Goal: Task Accomplishment & Management: Manage account settings

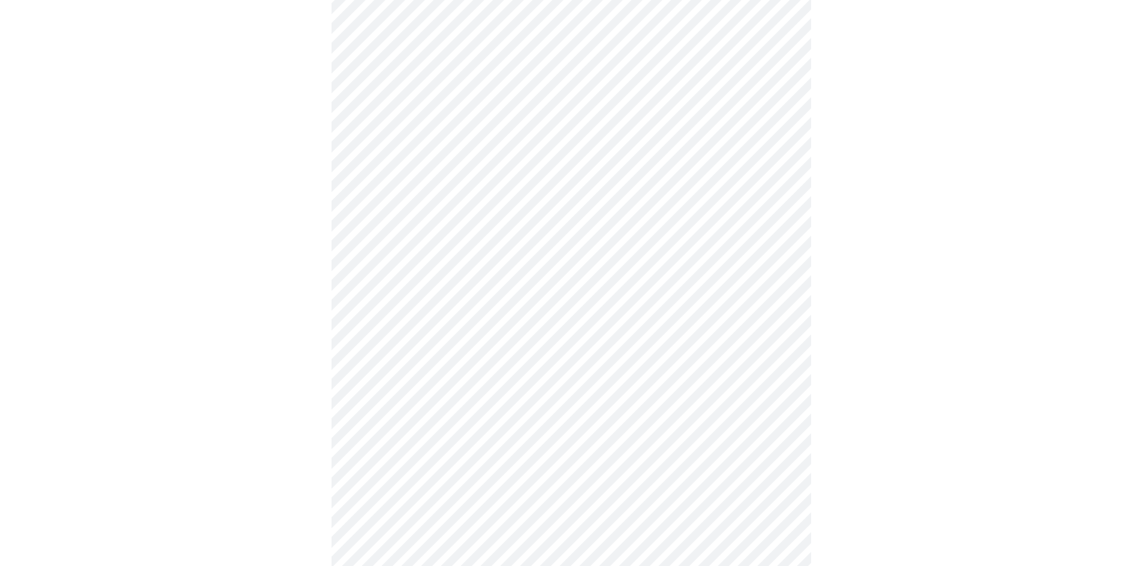
scroll to position [2997, 0]
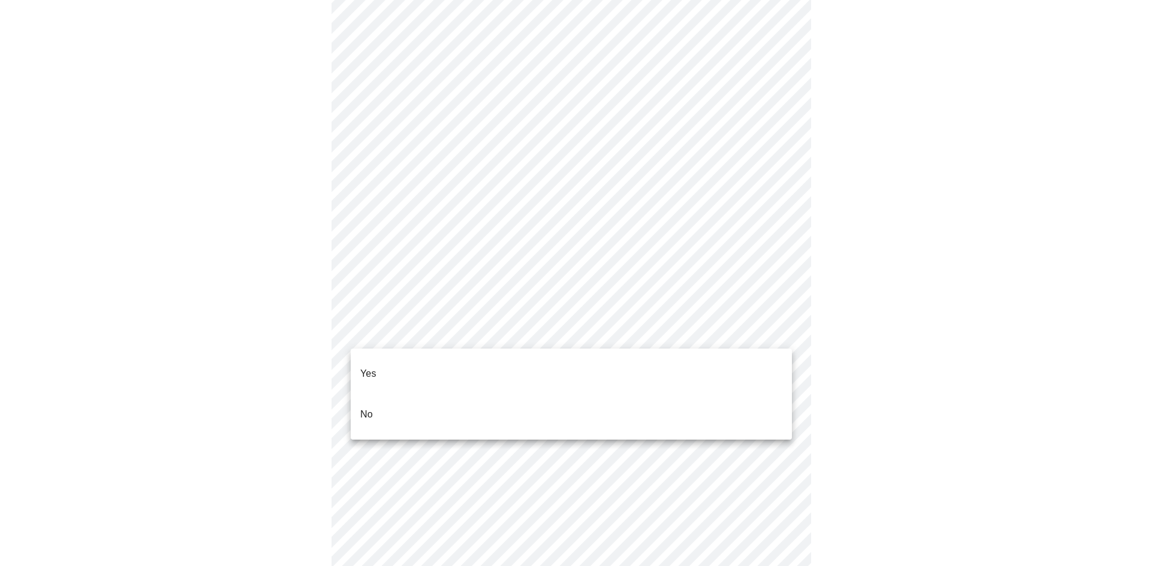
click at [384, 401] on li "No" at bounding box center [571, 414] width 441 height 41
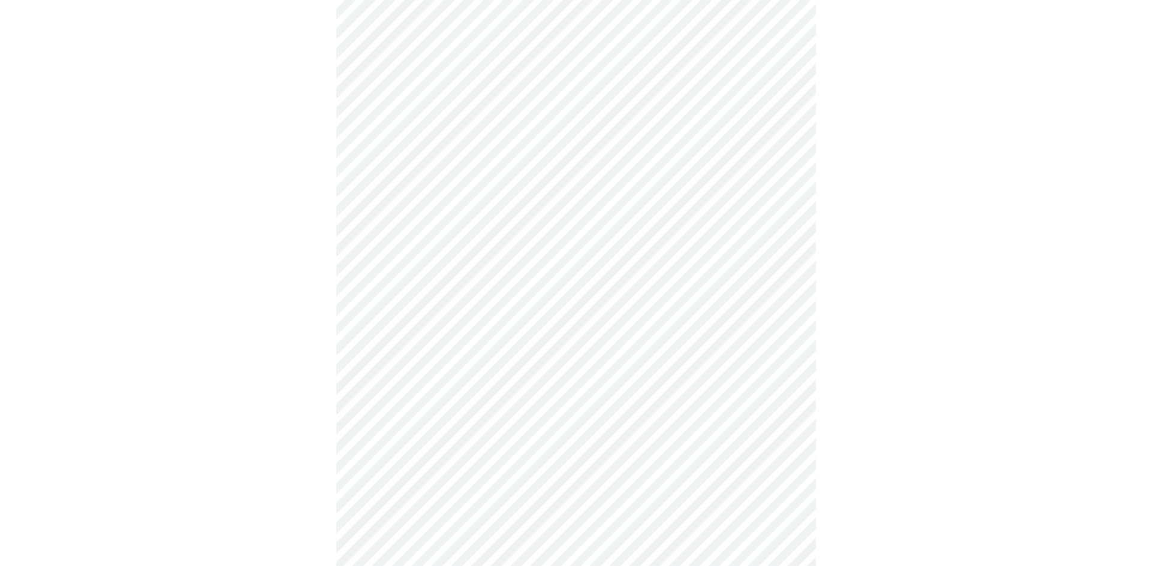
scroll to position [604, 0]
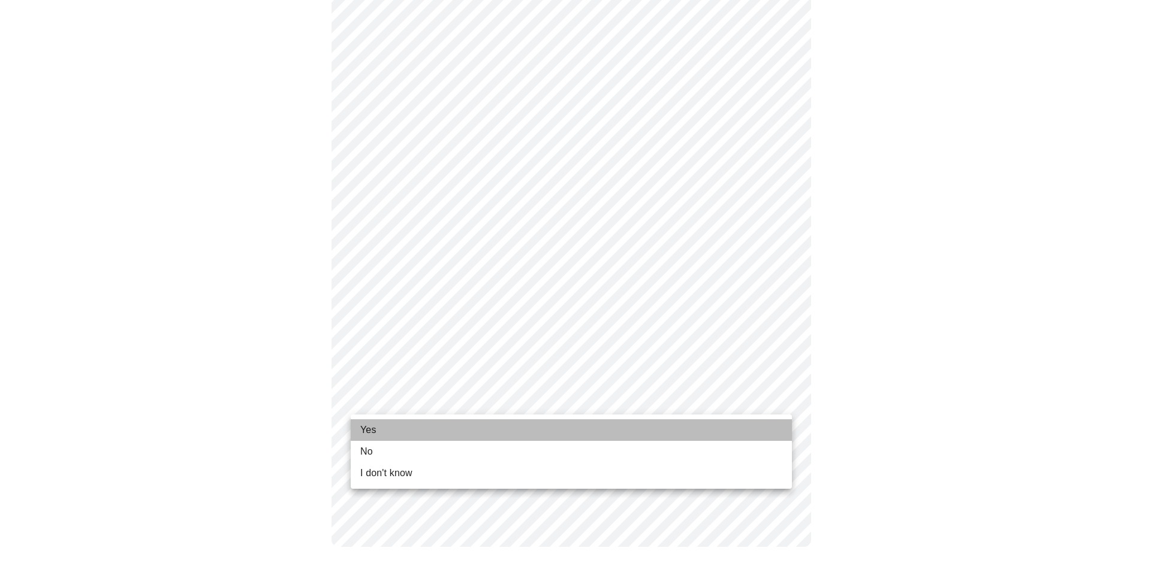
click at [668, 436] on li "Yes" at bounding box center [571, 431] width 441 height 22
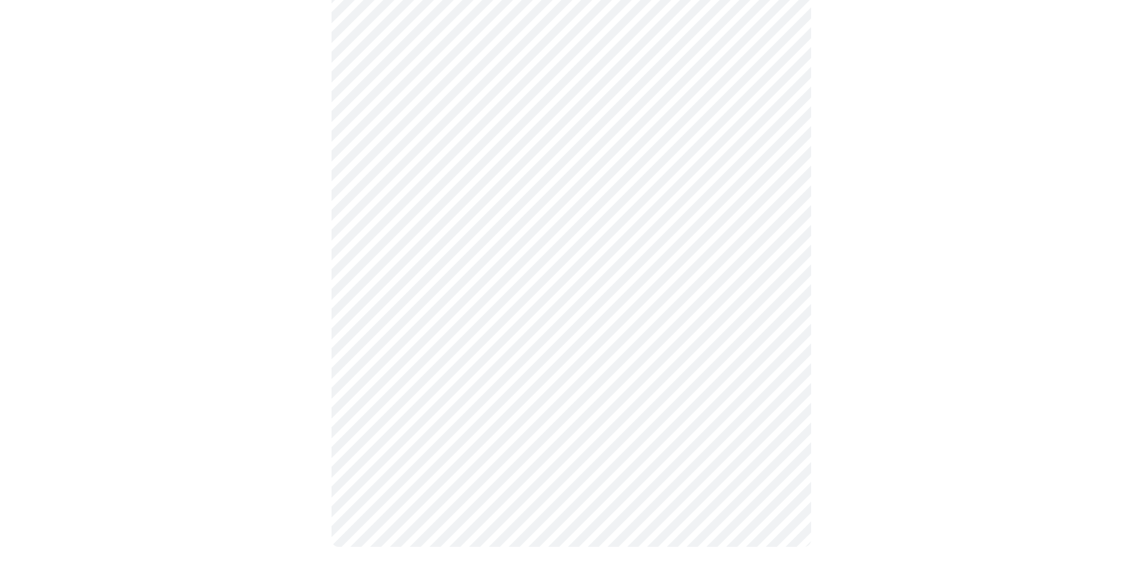
scroll to position [0, 0]
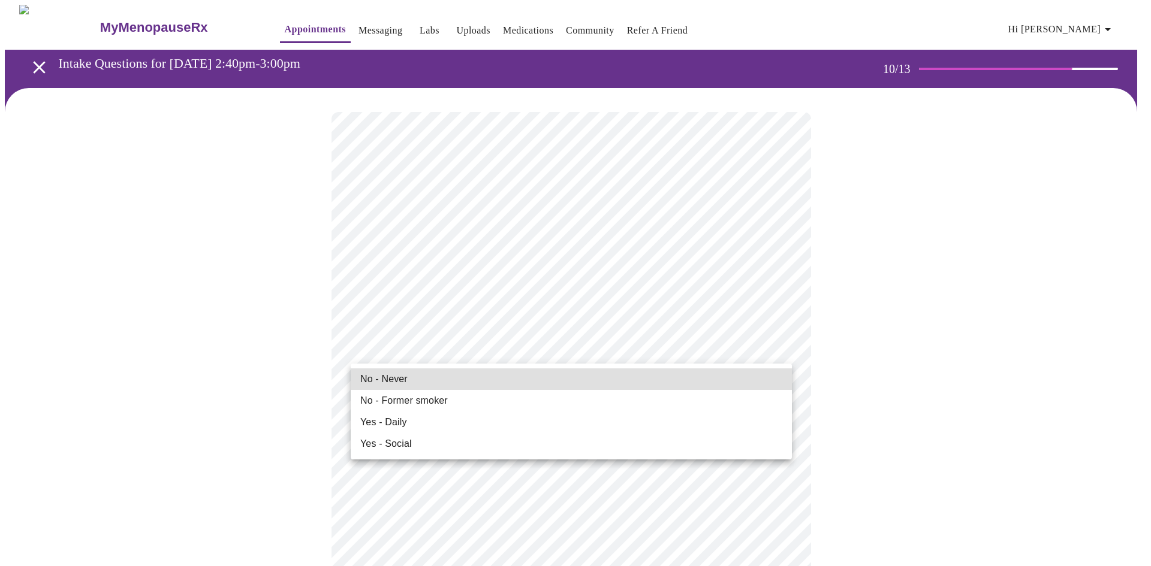
click at [414, 378] on li "No - Never" at bounding box center [571, 380] width 441 height 22
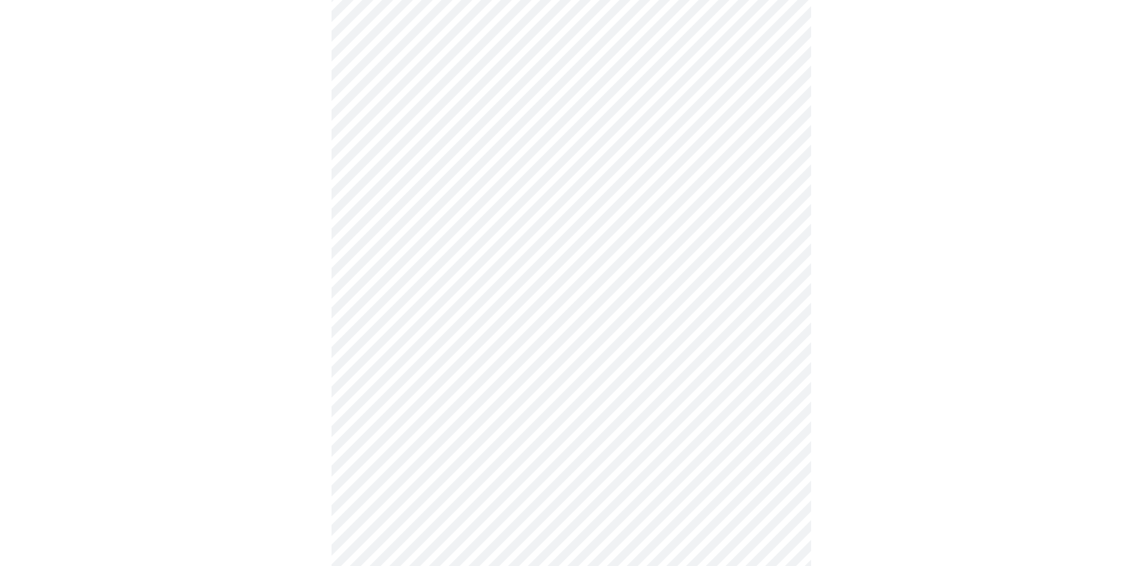
scroll to position [899, 0]
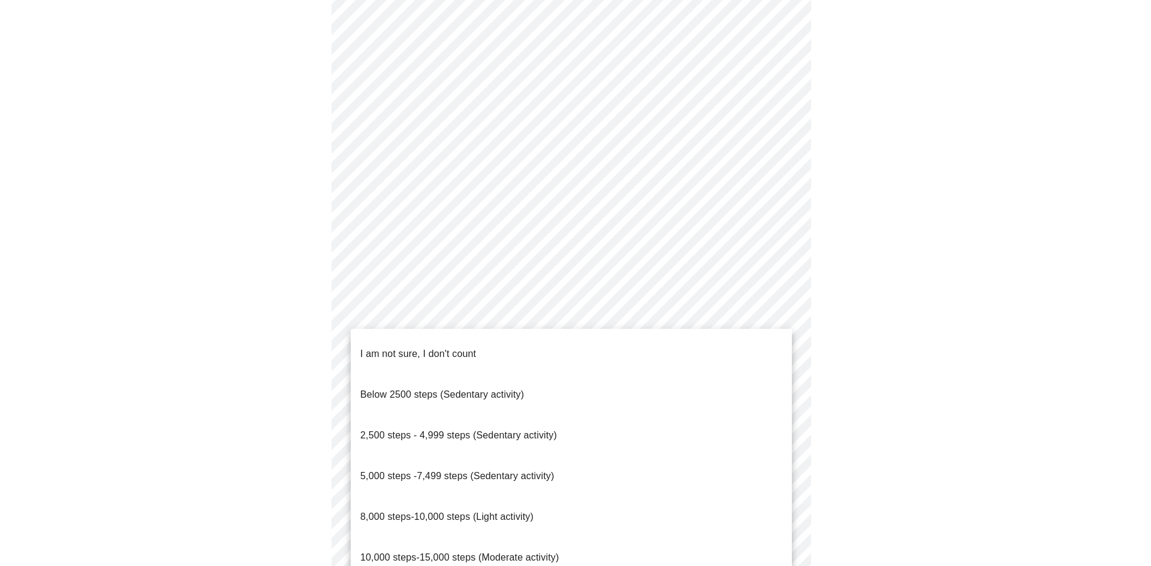
click at [529, 471] on span "5,000 steps -7,499 steps (Sedentary activity)" at bounding box center [457, 476] width 194 height 10
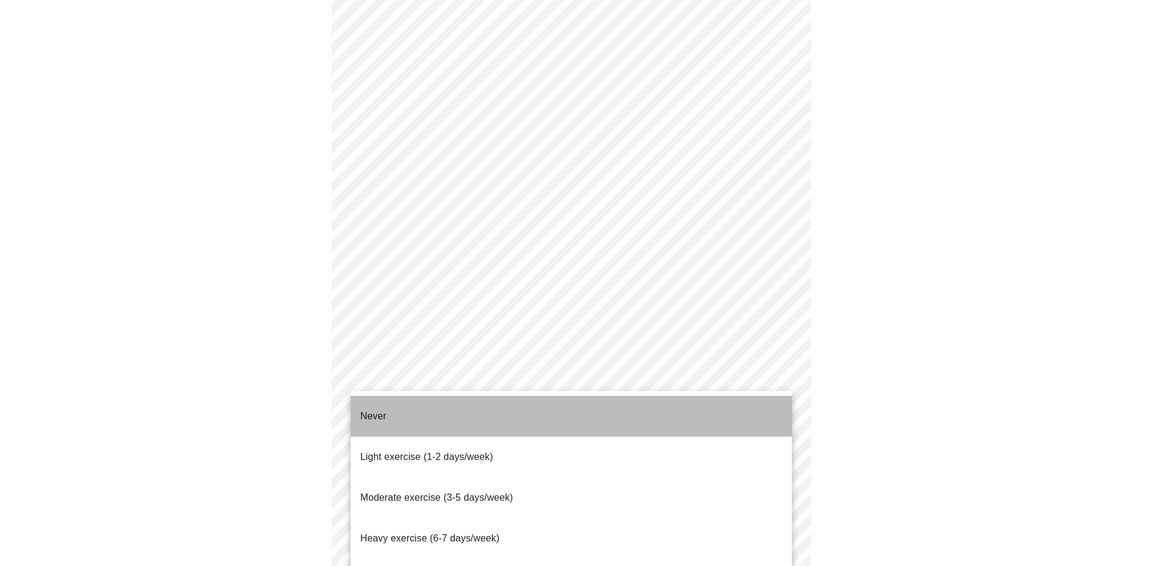
click at [726, 418] on li "Never" at bounding box center [571, 416] width 441 height 41
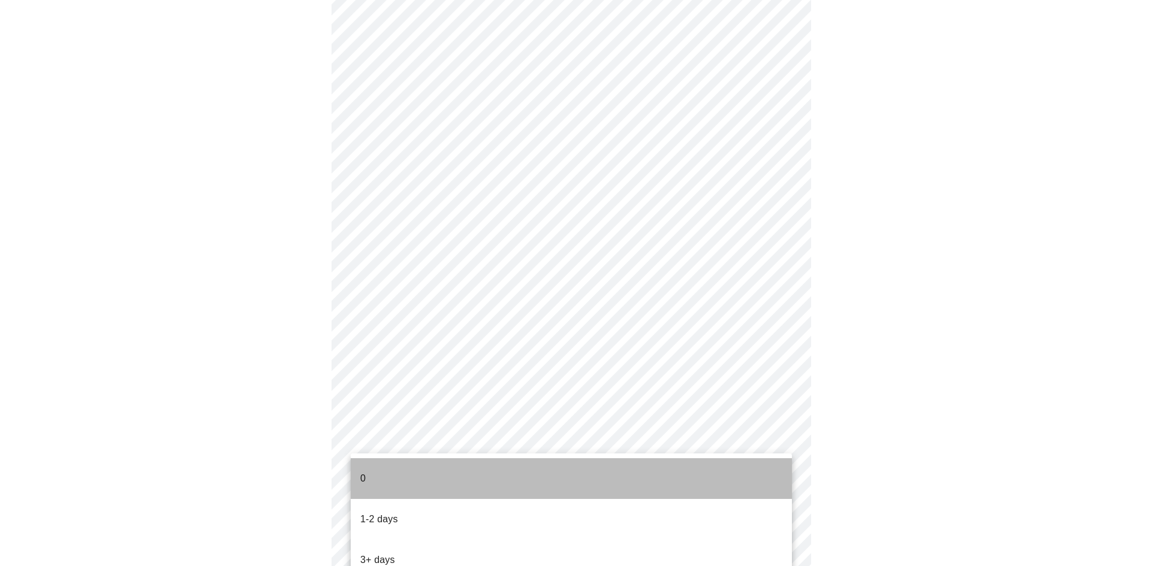
click at [707, 478] on li "0" at bounding box center [571, 479] width 441 height 41
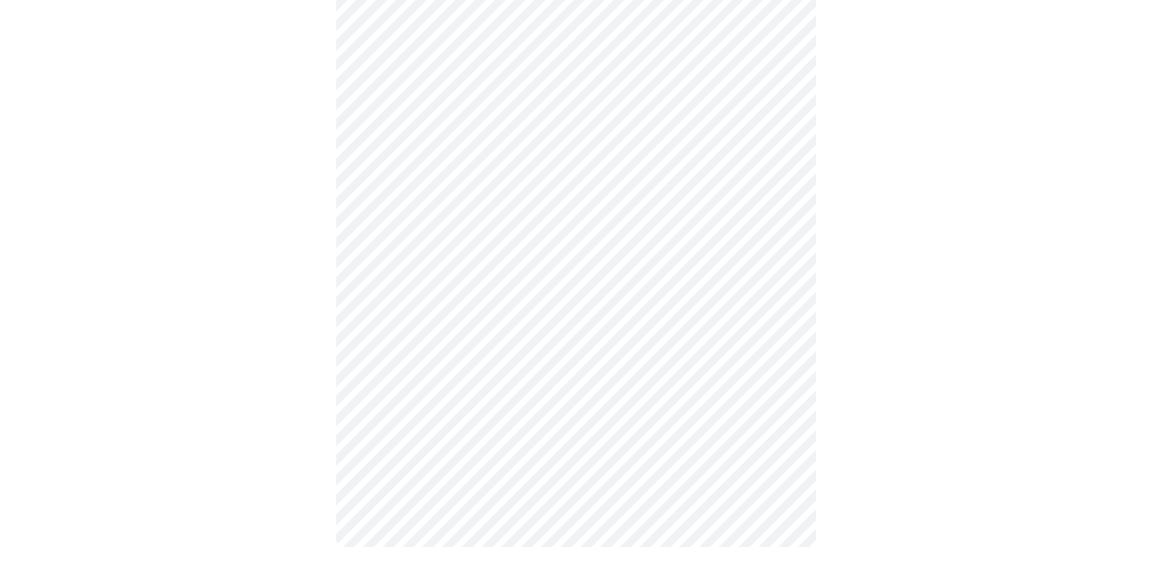
scroll to position [0, 0]
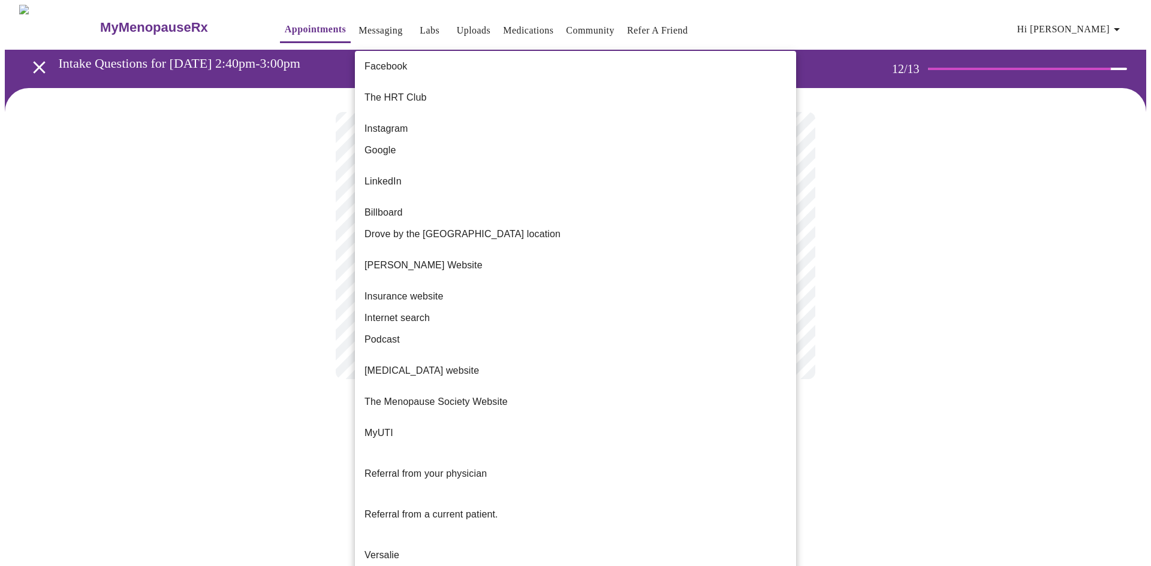
click at [781, 248] on body "MyMenopauseRx Appointments Messaging Labs Uploads Medications Community Refer a…" at bounding box center [575, 204] width 1141 height 399
click at [489, 144] on li "Google" at bounding box center [575, 151] width 441 height 22
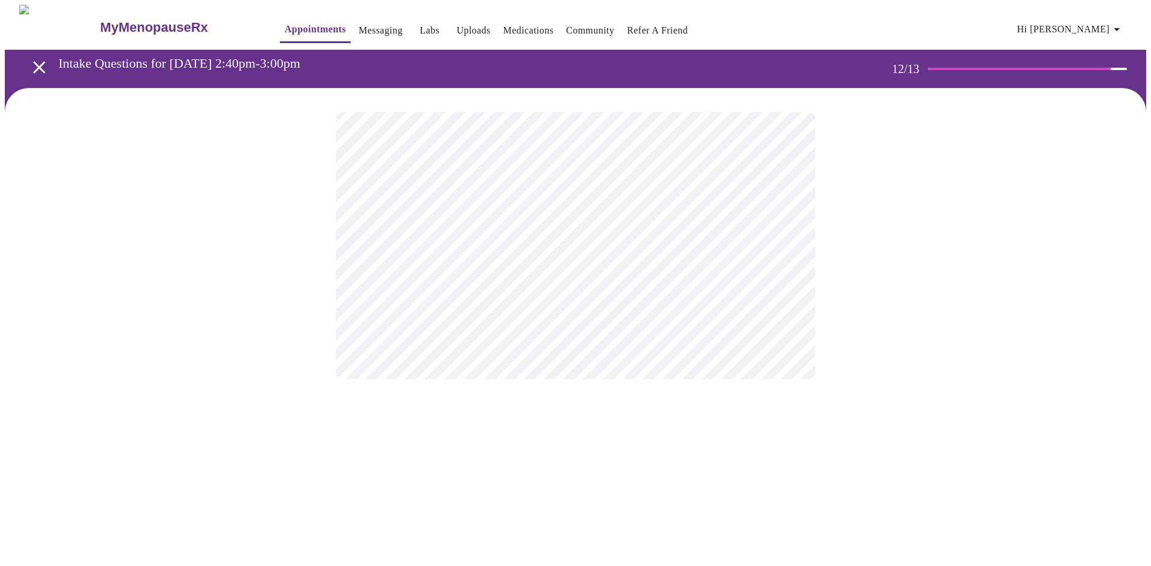
click at [780, 248] on body "MyMenopauseRx Appointments Messaging Labs Uploads Medications Community Refer a…" at bounding box center [575, 204] width 1141 height 399
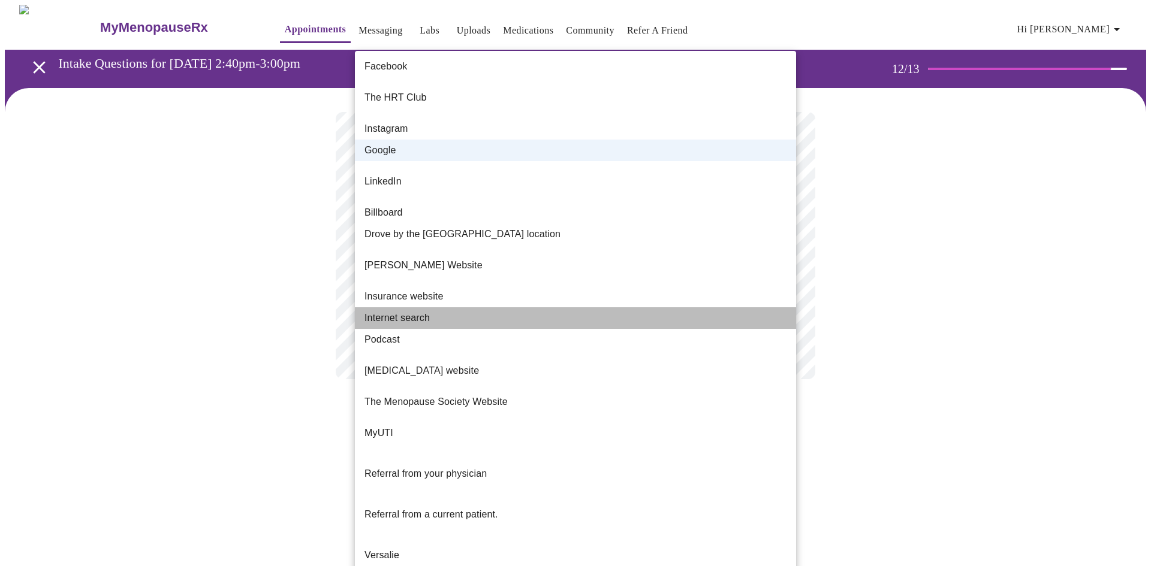
click at [619, 308] on li "Internet search" at bounding box center [575, 319] width 441 height 22
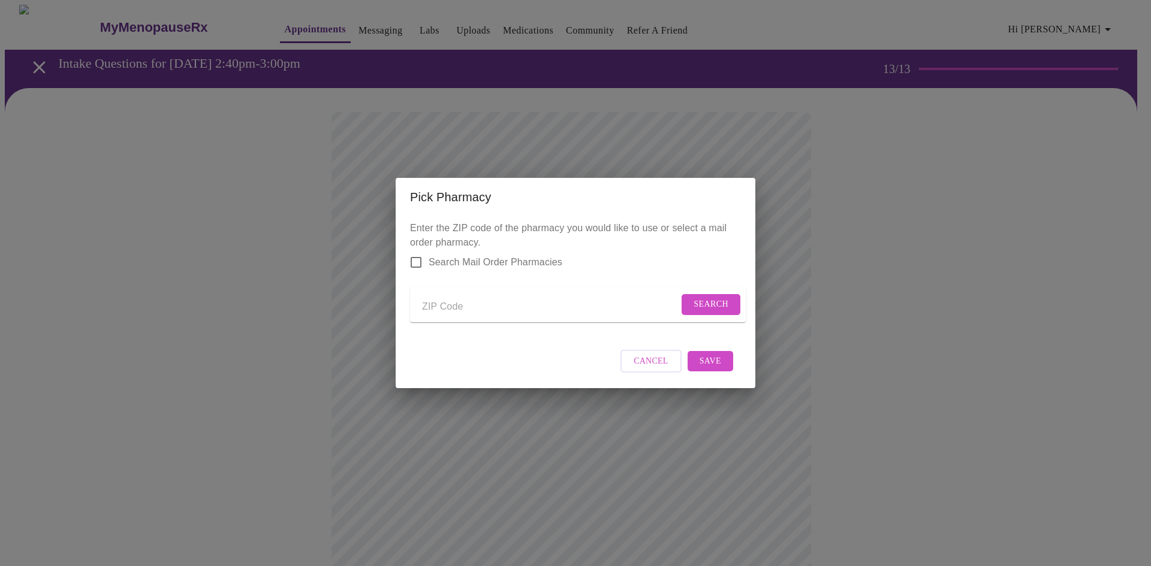
click at [468, 310] on input "Send a message to your care team" at bounding box center [550, 306] width 257 height 19
type input "32536"
click at [721, 297] on span "Search" at bounding box center [711, 304] width 35 height 15
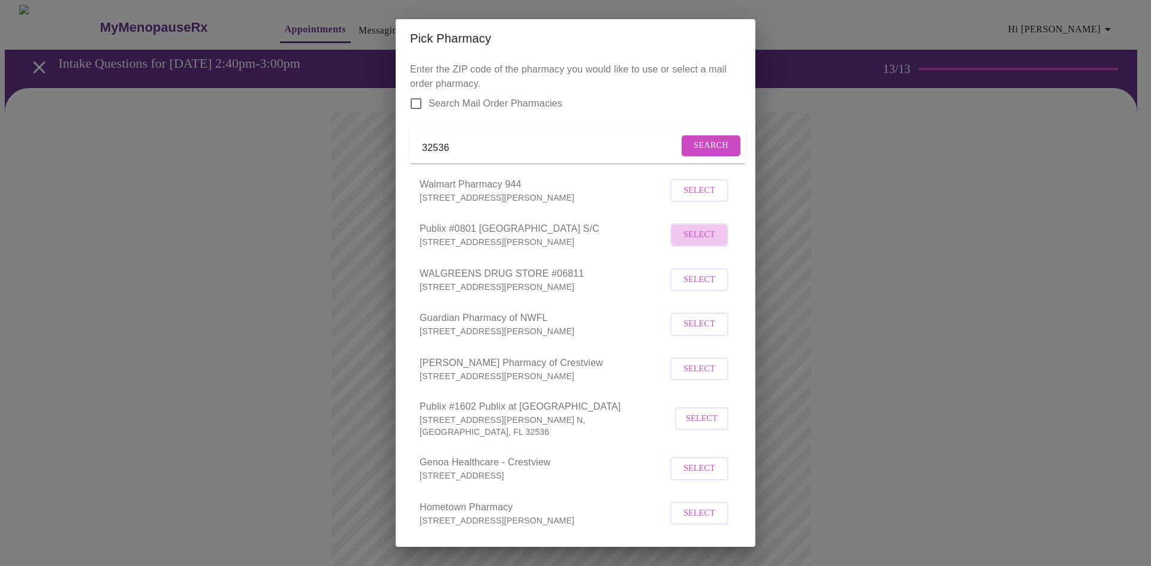
click at [693, 243] on span "Select" at bounding box center [699, 235] width 32 height 15
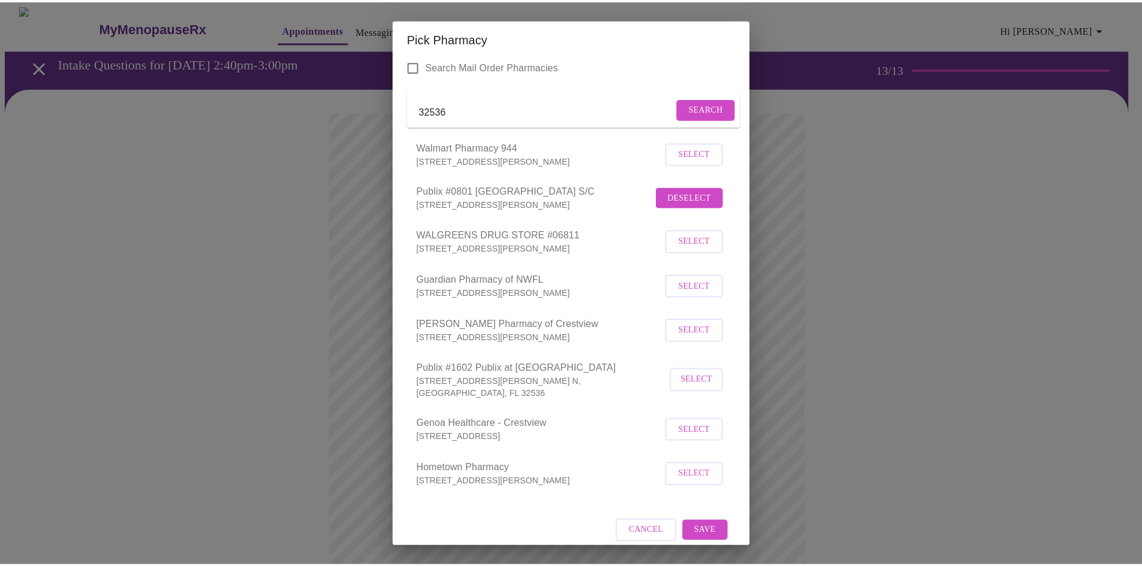
scroll to position [55, 0]
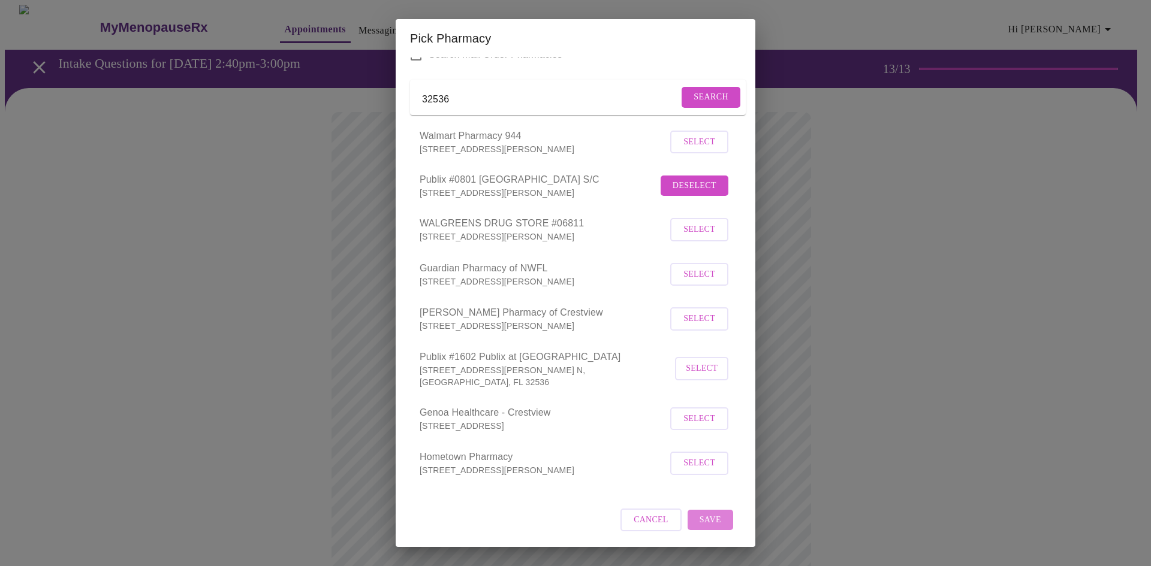
click at [701, 512] on button "Save" at bounding box center [711, 520] width 46 height 21
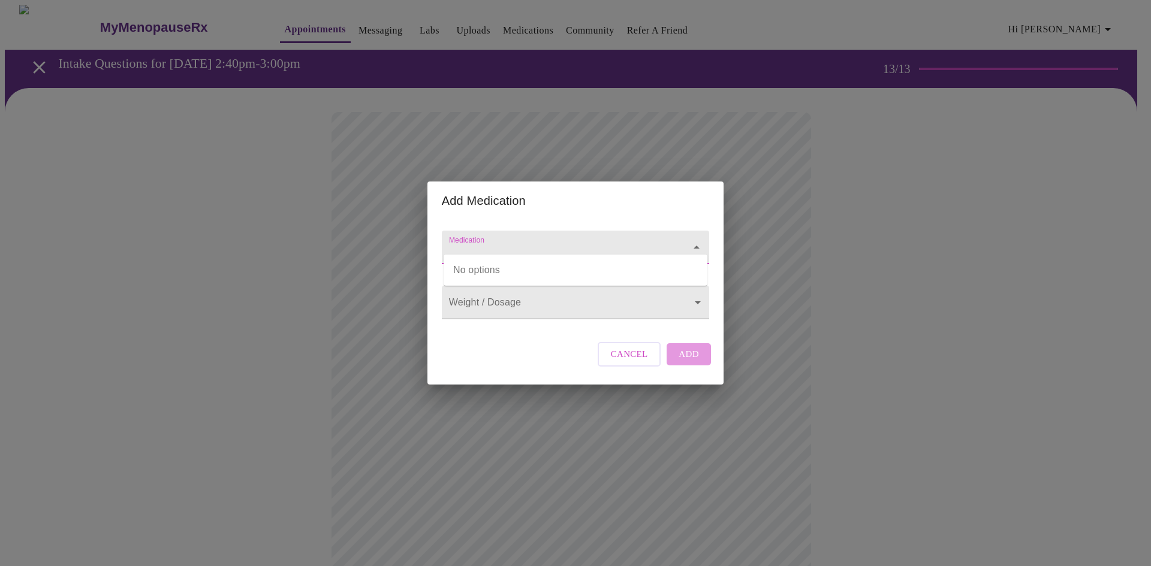
click at [557, 242] on input "Medication" at bounding box center [559, 253] width 224 height 22
click at [692, 240] on icon "Close" at bounding box center [696, 247] width 14 height 14
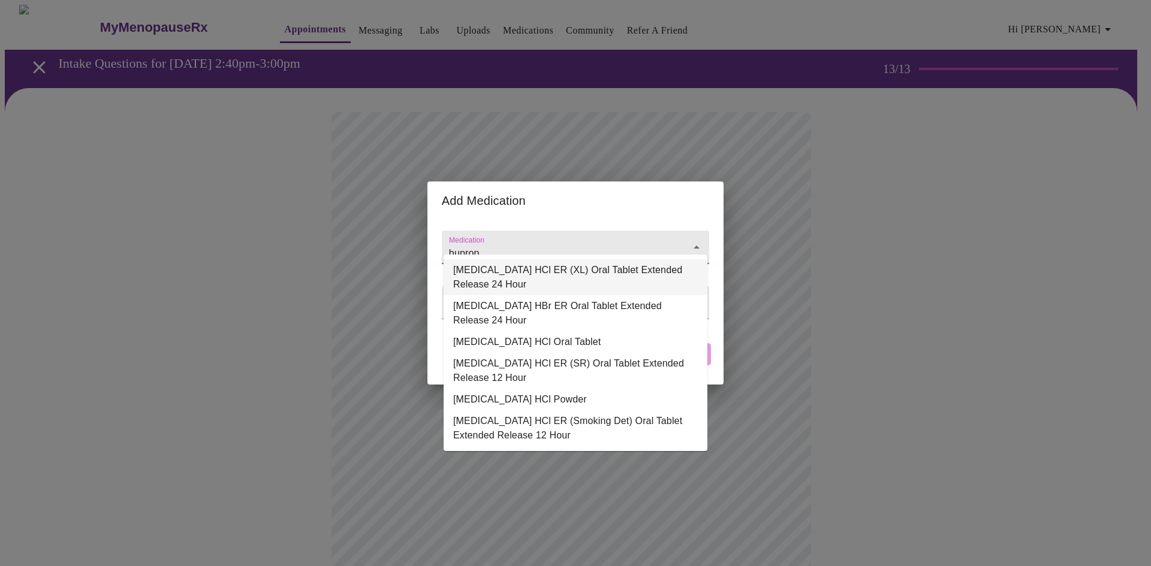
click at [634, 270] on li "[MEDICAL_DATA] HCl ER (XL) Oral Tablet Extended Release 24 Hour" at bounding box center [576, 278] width 264 height 36
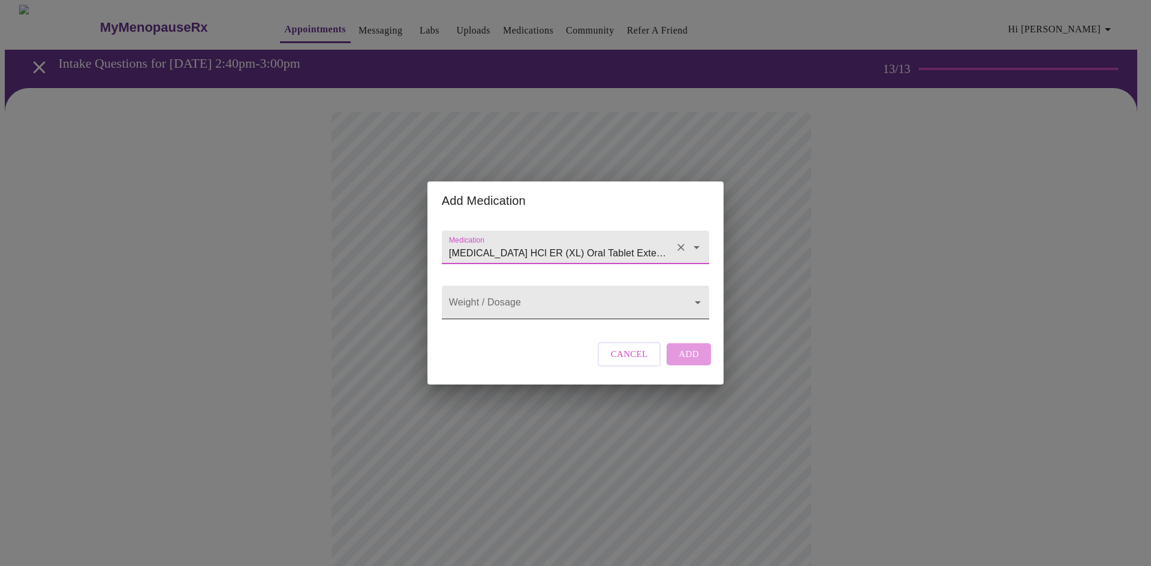
type input "[MEDICAL_DATA] HCl ER (XL) Oral Tablet Extended Release 24 Hour"
click at [692, 303] on body "MyMenopauseRx Appointments Messaging Labs Uploads Medications Community Refer a…" at bounding box center [575, 456] width 1141 height 902
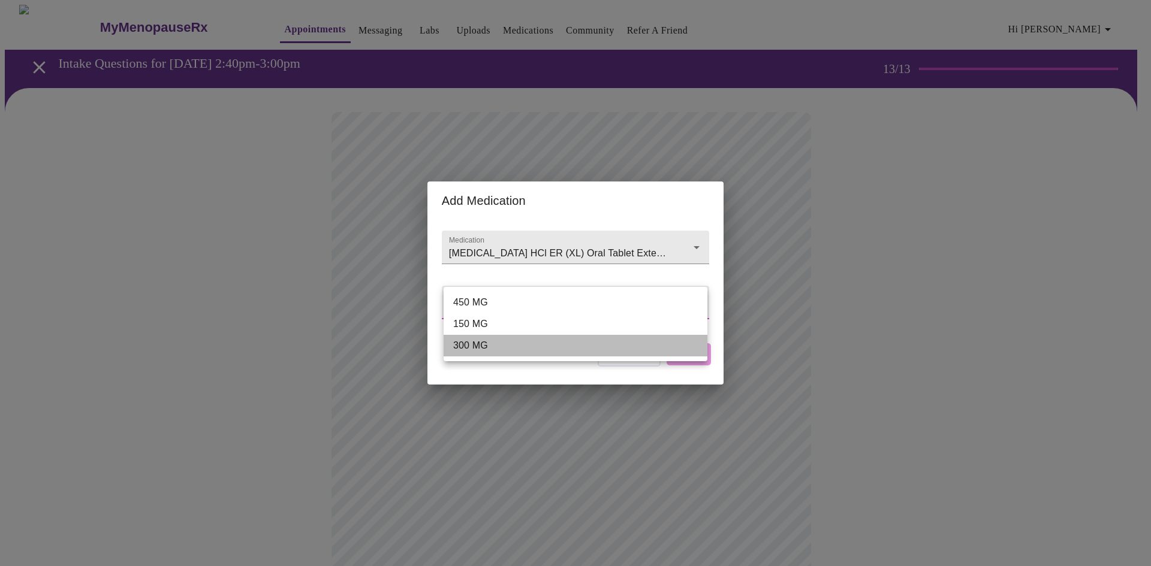
click at [610, 339] on li "300 MG" at bounding box center [576, 346] width 264 height 22
type input "300 MG"
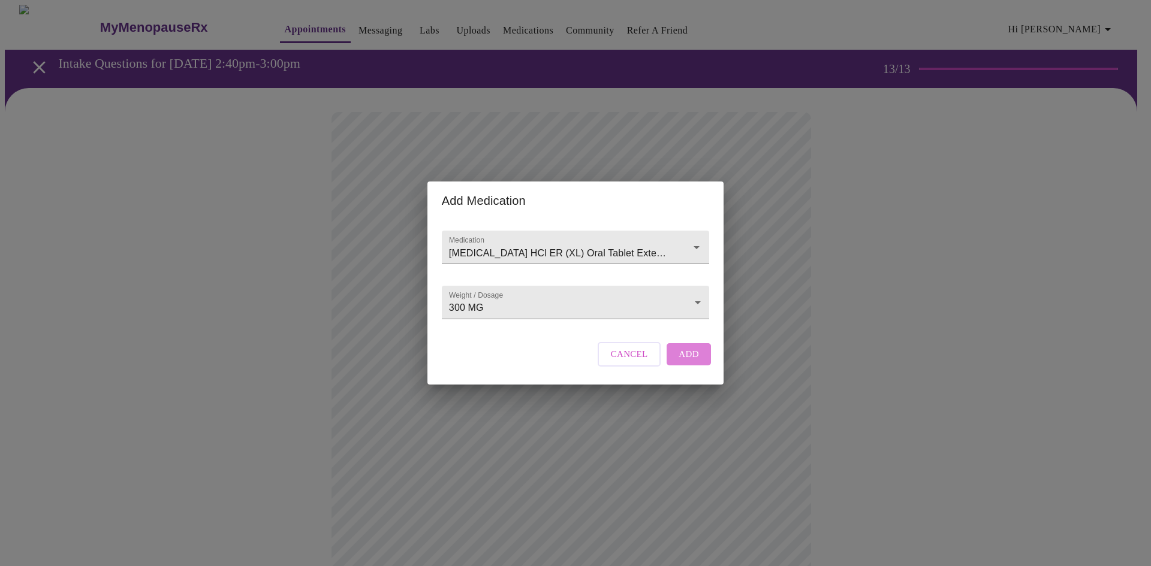
click at [687, 360] on span "Add" at bounding box center [689, 354] width 20 height 16
click at [605, 231] on div at bounding box center [575, 248] width 267 height 34
click at [637, 242] on input "ven" at bounding box center [559, 253] width 224 height 22
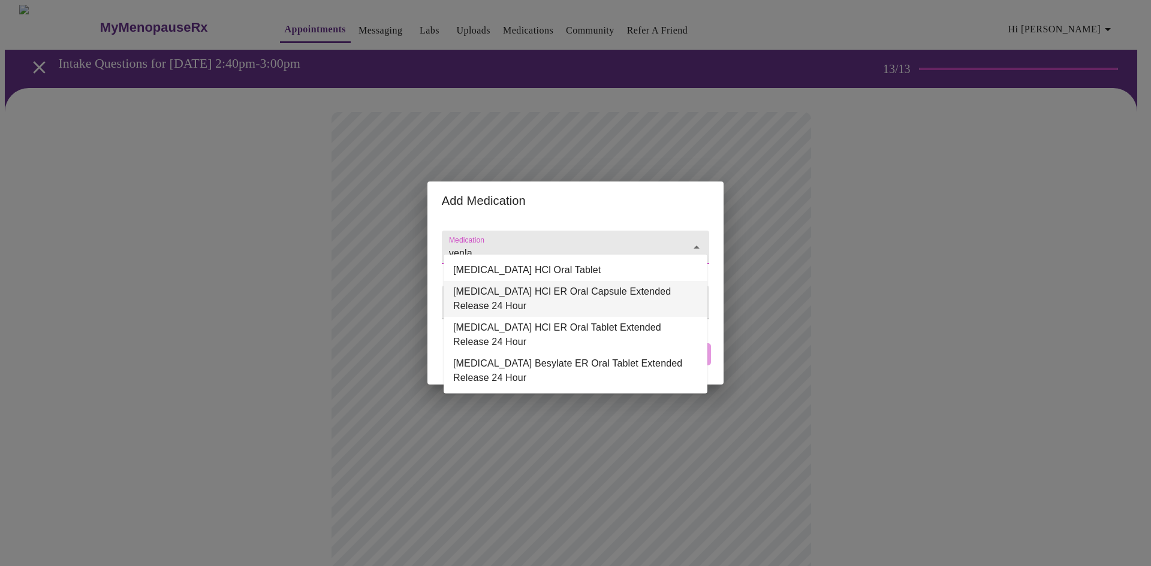
click at [617, 290] on li "[MEDICAL_DATA] HCl ER Oral Capsule Extended Release 24 Hour" at bounding box center [576, 299] width 264 height 36
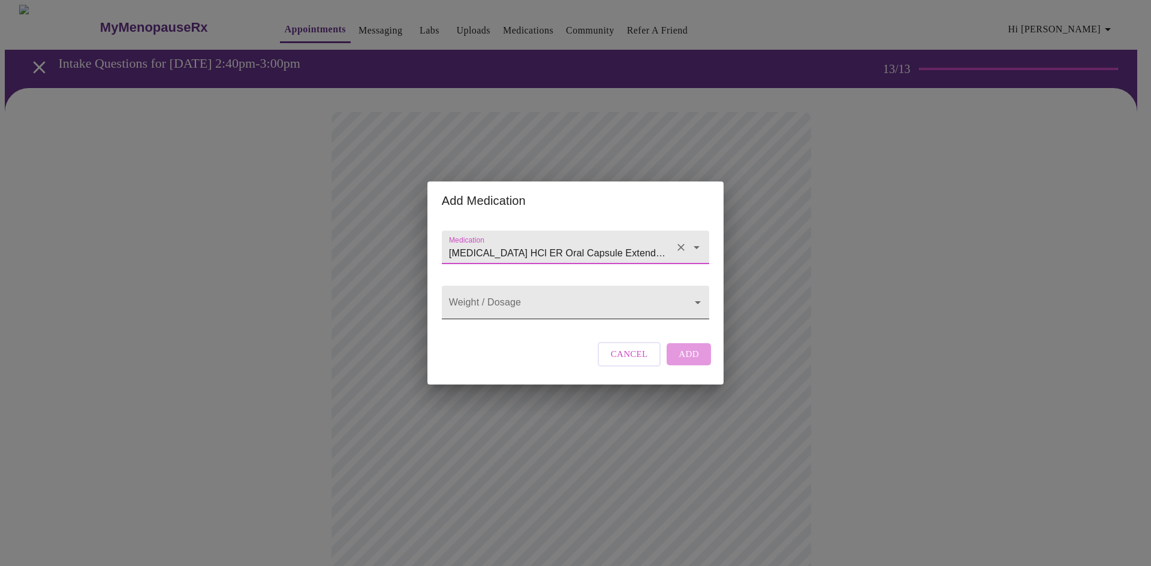
type input "[MEDICAL_DATA] HCl ER Oral Capsule Extended Release 24 Hour"
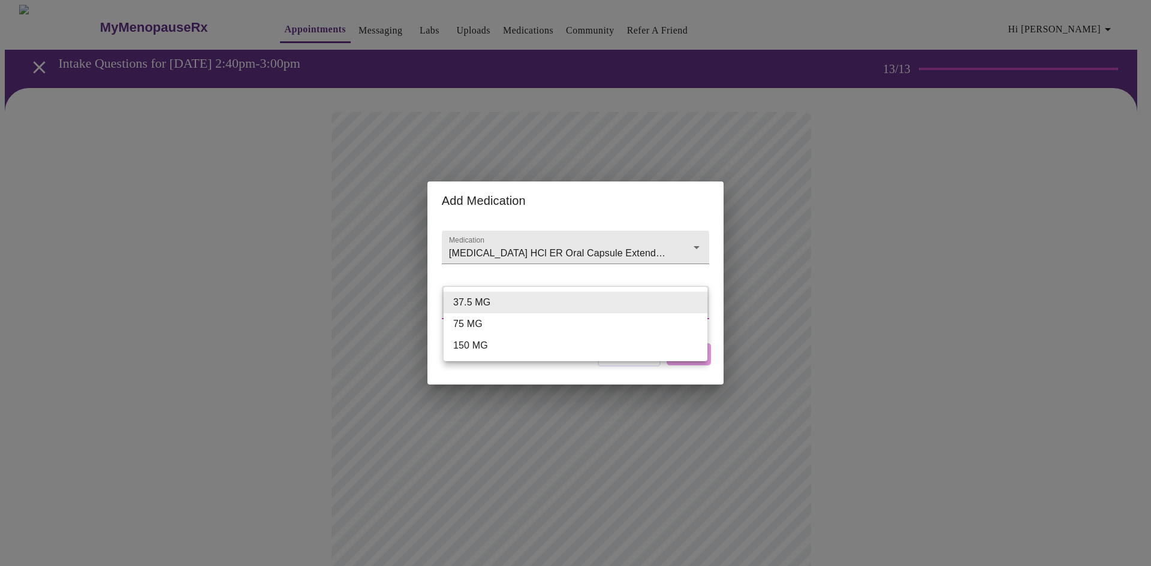
click at [624, 305] on body "MyMenopauseRx Appointments Messaging Labs Uploads Medications Community Refer a…" at bounding box center [575, 469] width 1141 height 928
click at [584, 343] on li "150 MG" at bounding box center [576, 346] width 264 height 22
type input "150 MG"
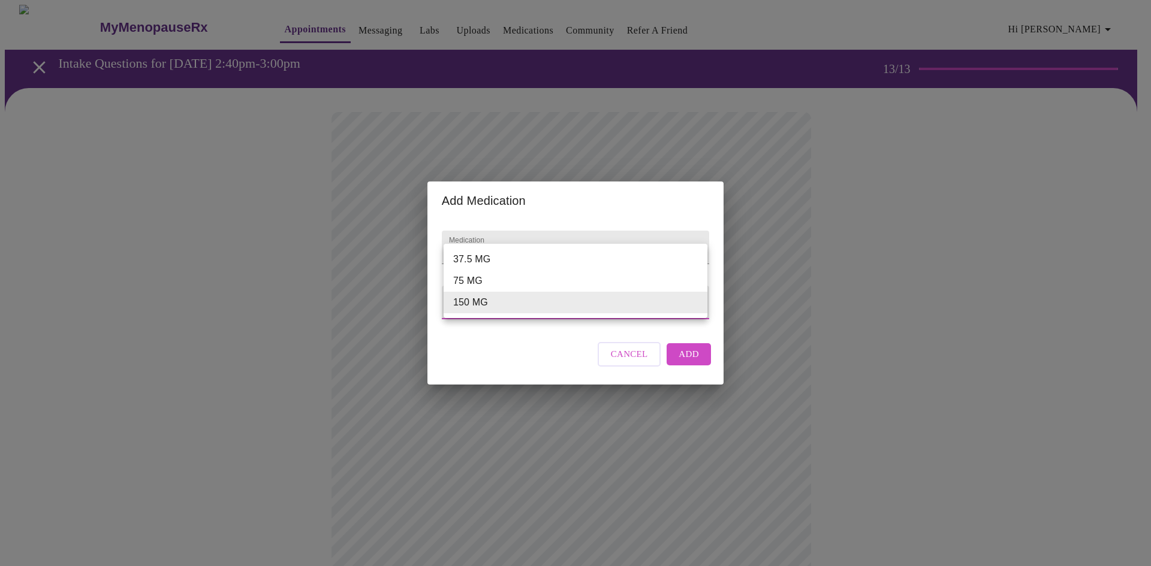
click at [698, 302] on body "MyMenopauseRx Appointments Messaging Labs Uploads Medications Community Refer a…" at bounding box center [575, 469] width 1141 height 928
click at [656, 307] on li "150 MG" at bounding box center [576, 303] width 264 height 22
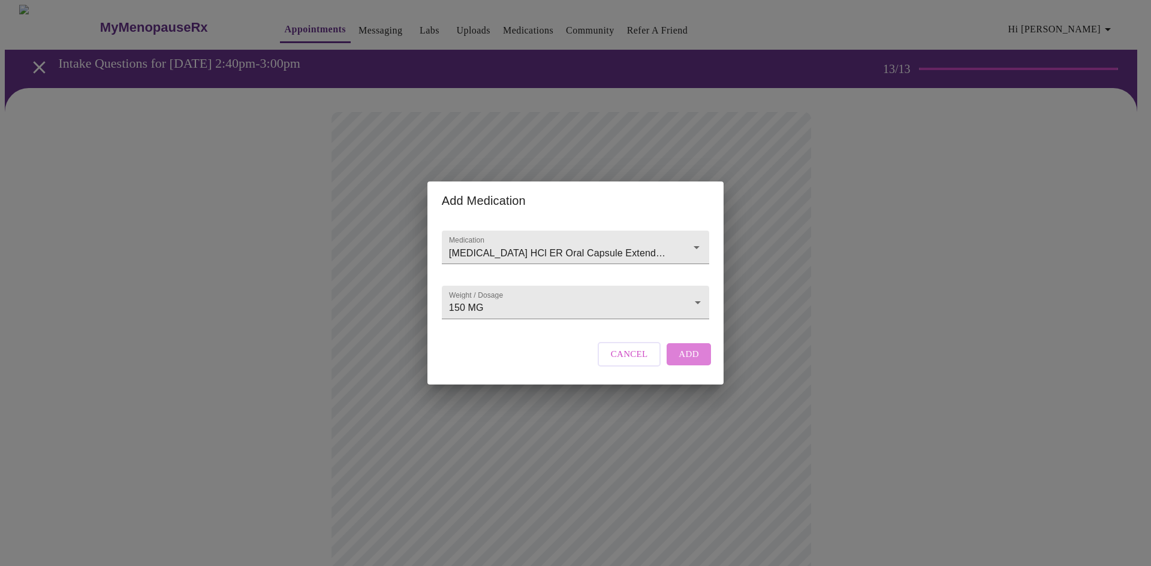
click at [697, 362] on span "Add" at bounding box center [689, 354] width 20 height 16
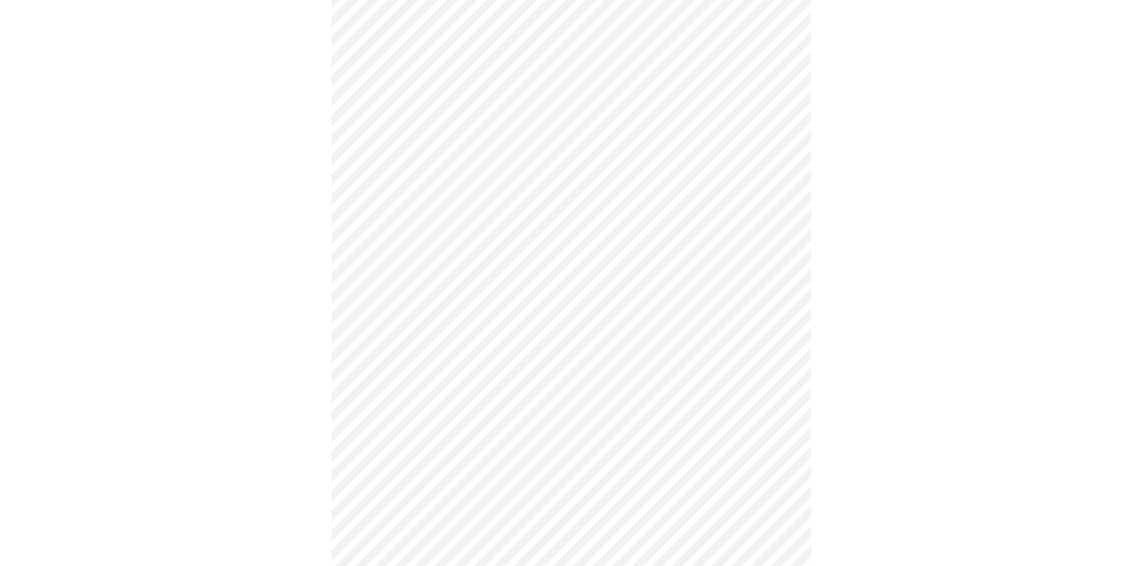
scroll to position [406, 0]
